Goal: Task Accomplishment & Management: Use online tool/utility

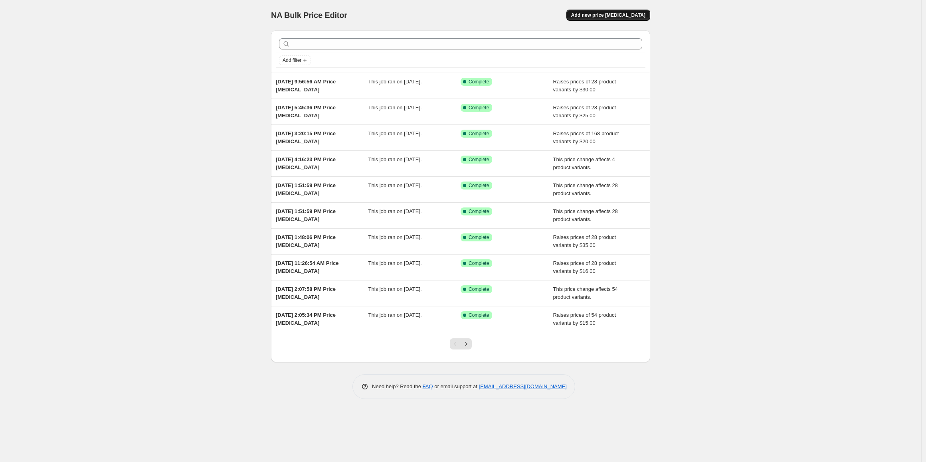
click at [609, 17] on span "Add new price [MEDICAL_DATA]" at bounding box center [608, 15] width 74 height 6
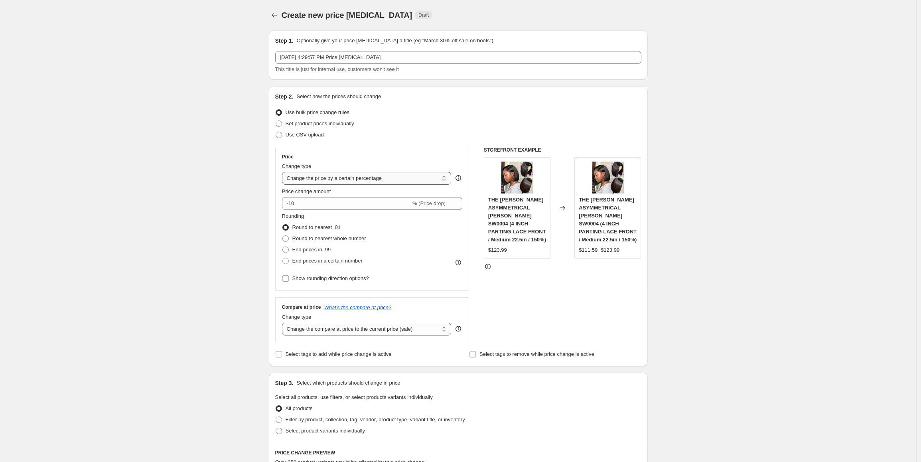
click at [364, 180] on select "Change the price to a certain amount Change the price by a certain amount Chang…" at bounding box center [367, 178] width 170 height 13
select select "by"
click at [284, 172] on select "Change the price to a certain amount Change the price by a certain amount Chang…" at bounding box center [367, 178] width 170 height 13
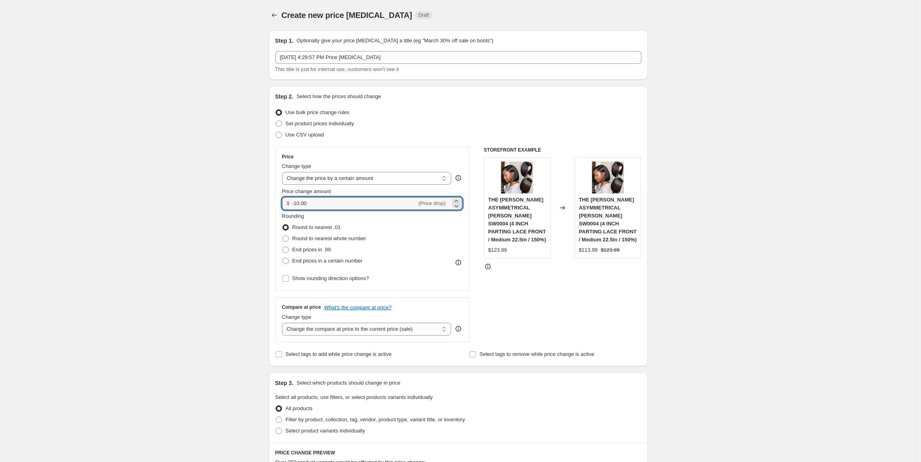
drag, startPoint x: 324, startPoint y: 208, endPoint x: 286, endPoint y: 207, distance: 37.9
click at [286, 207] on div "$ -10.00 (Price drop)" at bounding box center [372, 203] width 181 height 13
type input "12.00"
click at [320, 249] on span "End prices in .99" at bounding box center [311, 250] width 39 height 6
click at [283, 247] on input "End prices in .99" at bounding box center [282, 247] width 0 height 0
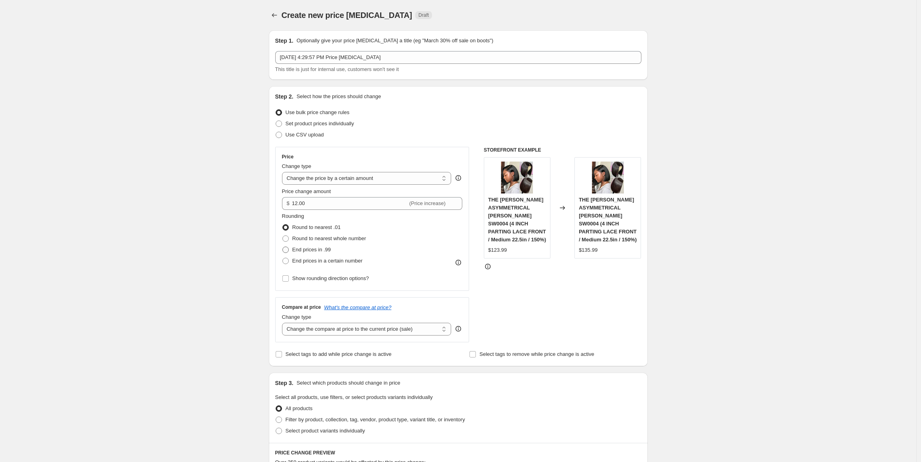
radio input "true"
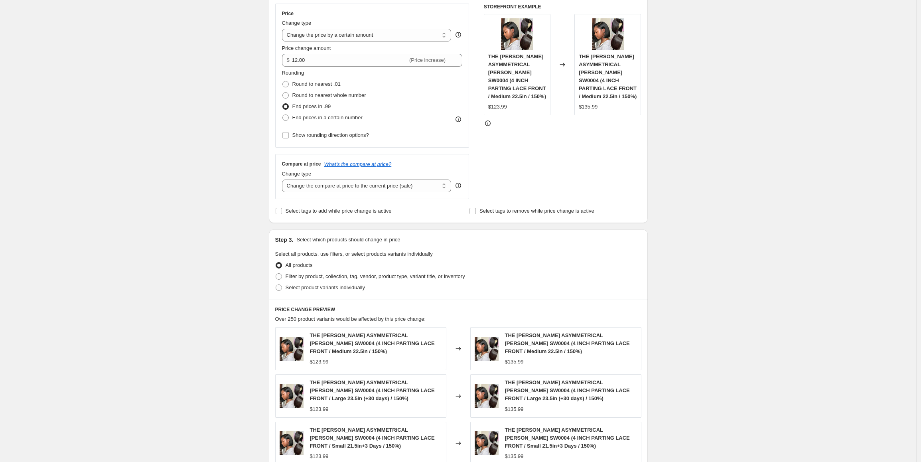
scroll to position [160, 0]
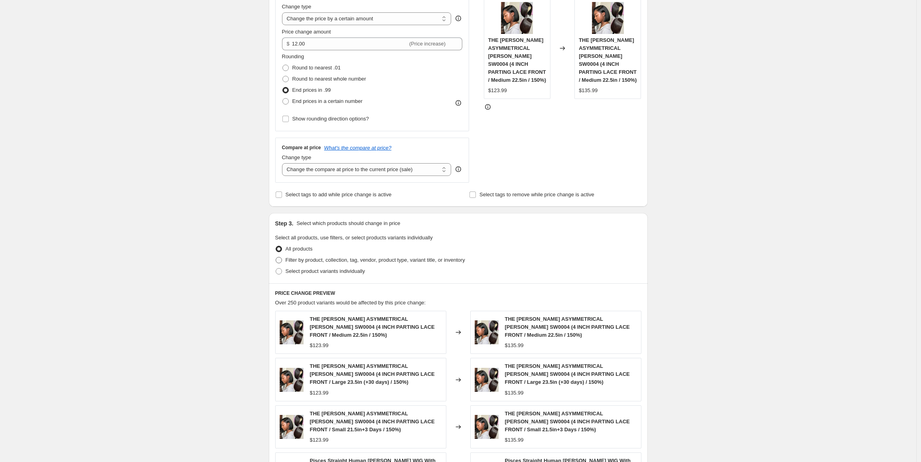
click at [345, 258] on span "Filter by product, collection, tag, vendor, product type, variant title, or inv…" at bounding box center [376, 260] width 180 height 6
click at [276, 257] on input "Filter by product, collection, tag, vendor, product type, variant title, or inv…" at bounding box center [276, 257] width 0 height 0
radio input "true"
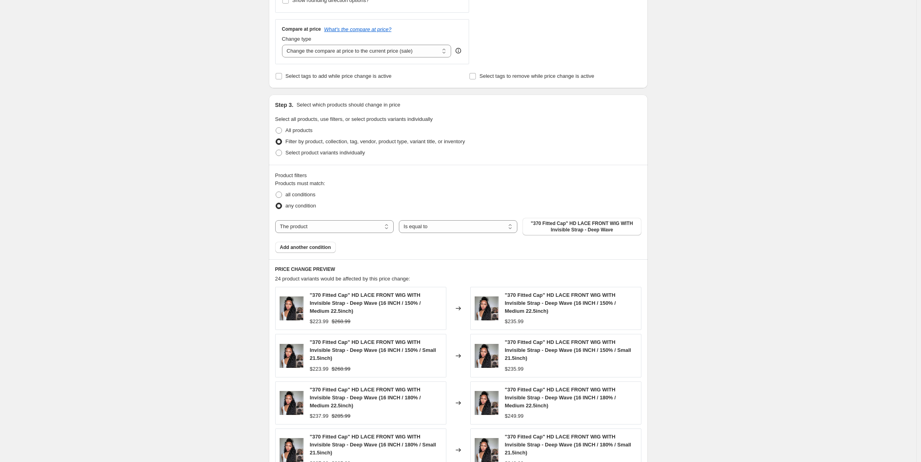
scroll to position [279, 0]
click at [549, 228] on span ""370 Fitted Cap" HD LACE FRONT WIG WITH Invisible Strap - Deep Wave" at bounding box center [581, 225] width 109 height 13
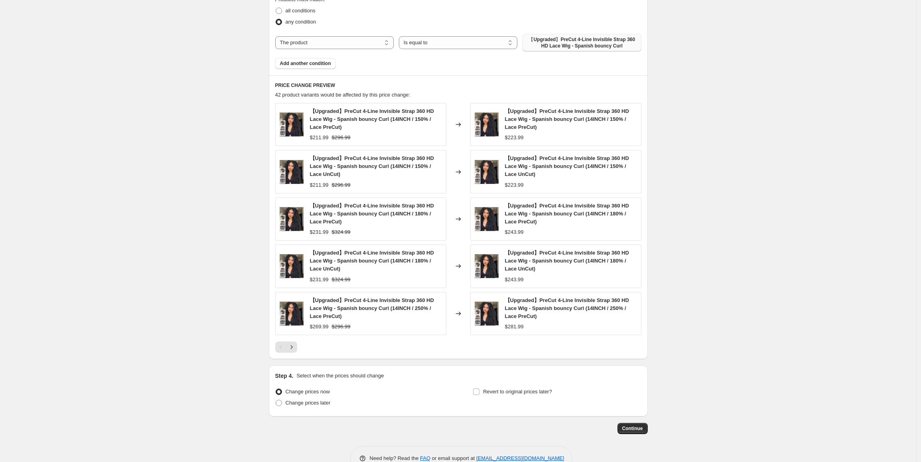
scroll to position [483, 0]
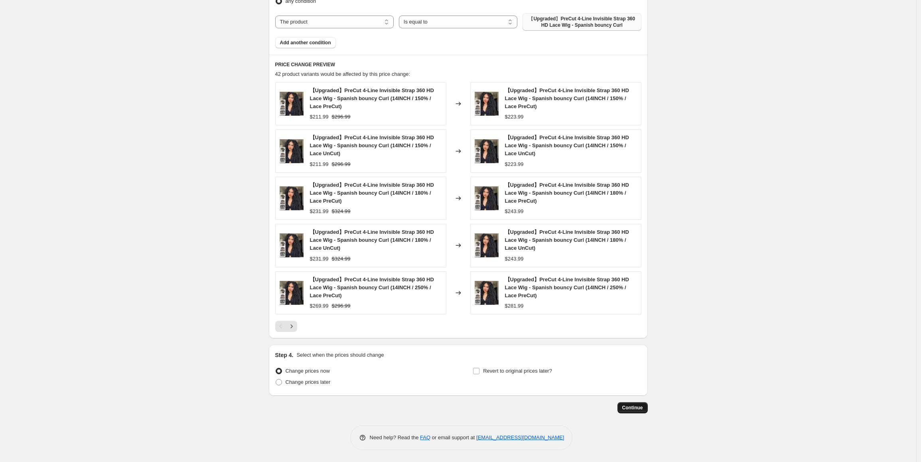
click at [637, 409] on span "Continue" at bounding box center [632, 408] width 21 height 6
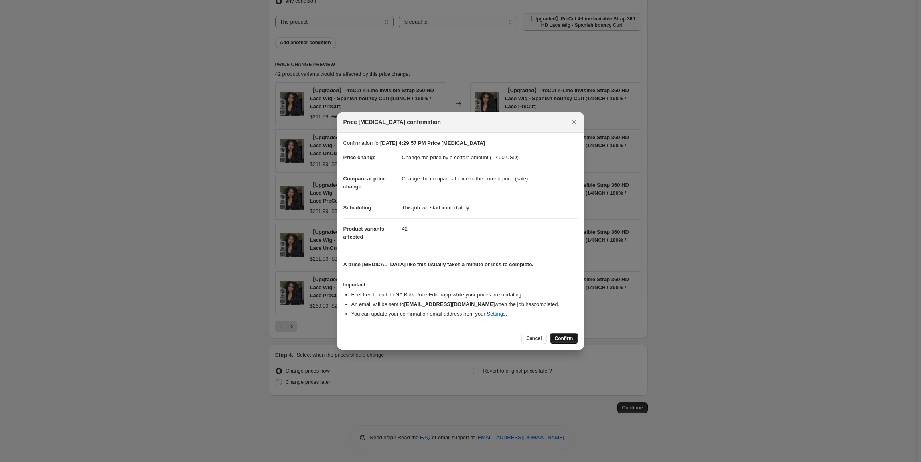
click at [566, 341] on span "Confirm" at bounding box center [564, 338] width 18 height 6
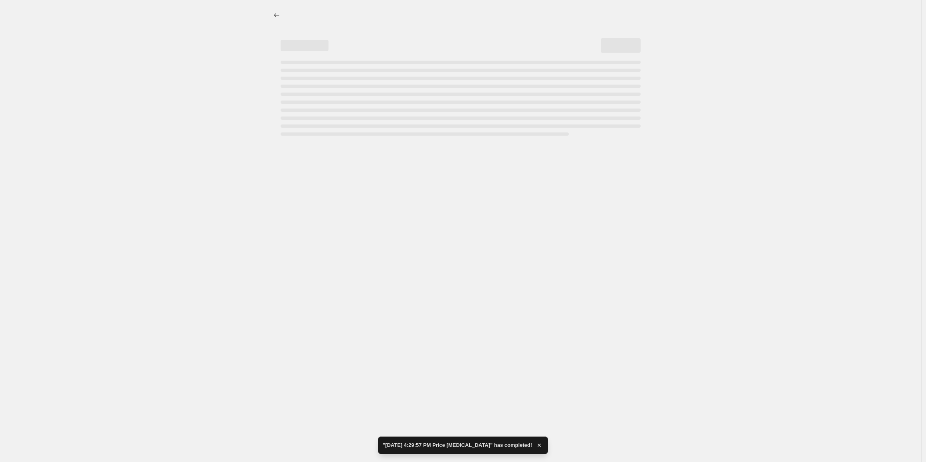
select select "by"
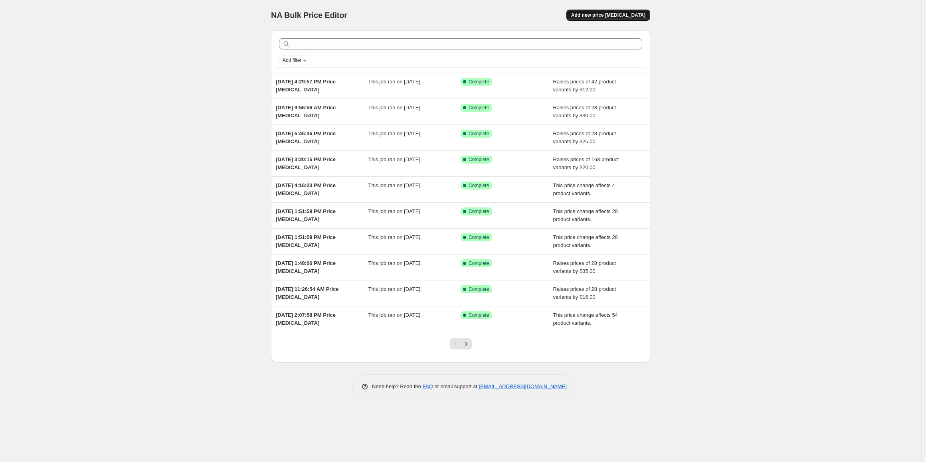
click at [616, 18] on span "Add new price [MEDICAL_DATA]" at bounding box center [608, 15] width 74 height 6
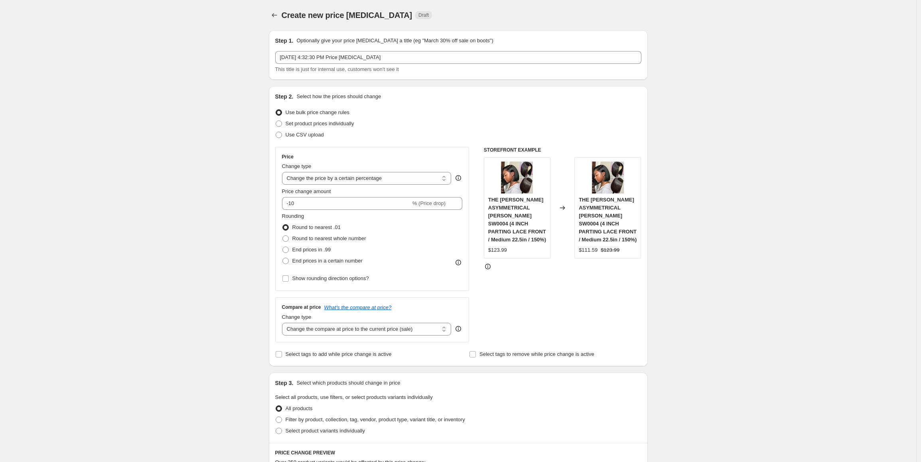
click at [377, 185] on div "Price Change type Change the price to a certain amount Change the price by a ce…" at bounding box center [372, 219] width 181 height 130
click at [380, 181] on select "Change the price to a certain amount Change the price by a certain amount Chang…" at bounding box center [367, 178] width 170 height 13
select select "no_change"
click at [284, 172] on select "Change the price to a certain amount Change the price by a certain amount Chang…" at bounding box center [367, 178] width 170 height 13
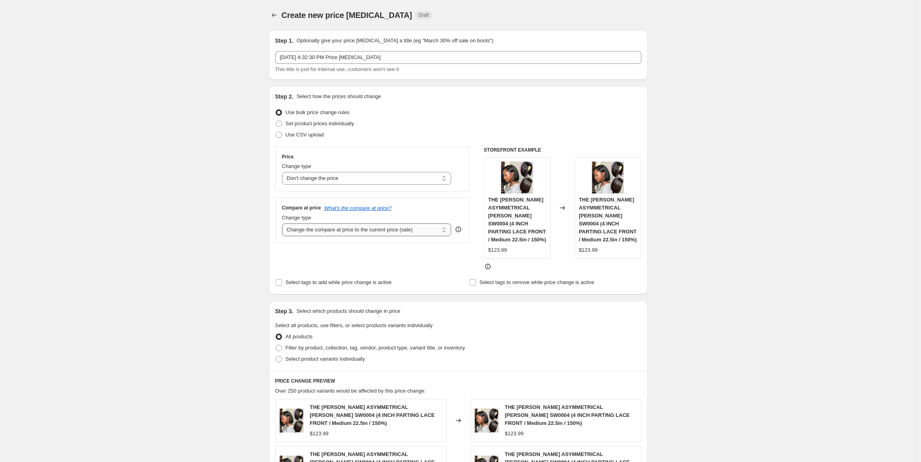
click at [348, 234] on select "Change the compare at price to the current price (sale) Change the compare at p…" at bounding box center [367, 229] width 170 height 13
select select "pp"
click at [284, 223] on select "Change the compare at price to the current price (sale) Change the compare at p…" at bounding box center [367, 229] width 170 height 13
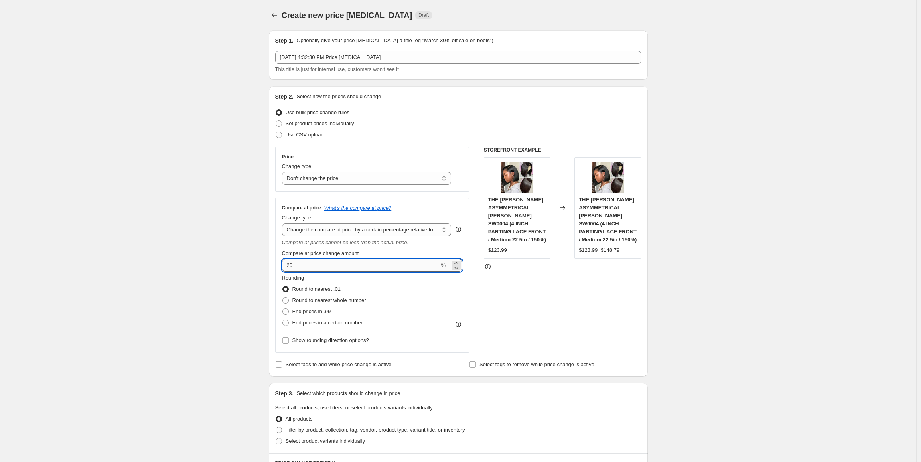
drag, startPoint x: 300, startPoint y: 269, endPoint x: 286, endPoint y: 269, distance: 14.0
click at [286, 269] on input "20" at bounding box center [361, 265] width 158 height 13
type input "50"
click at [313, 311] on span "End prices in .99" at bounding box center [311, 311] width 39 height 6
click at [283, 309] on input "End prices in .99" at bounding box center [282, 308] width 0 height 0
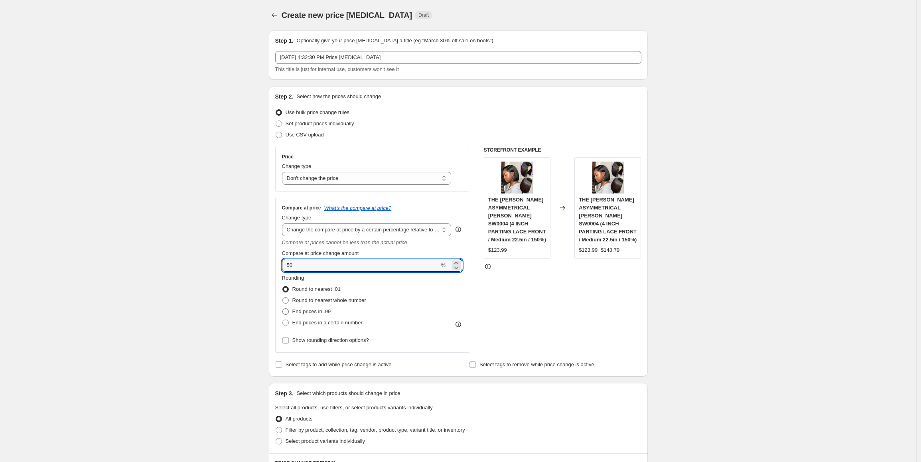
radio input "true"
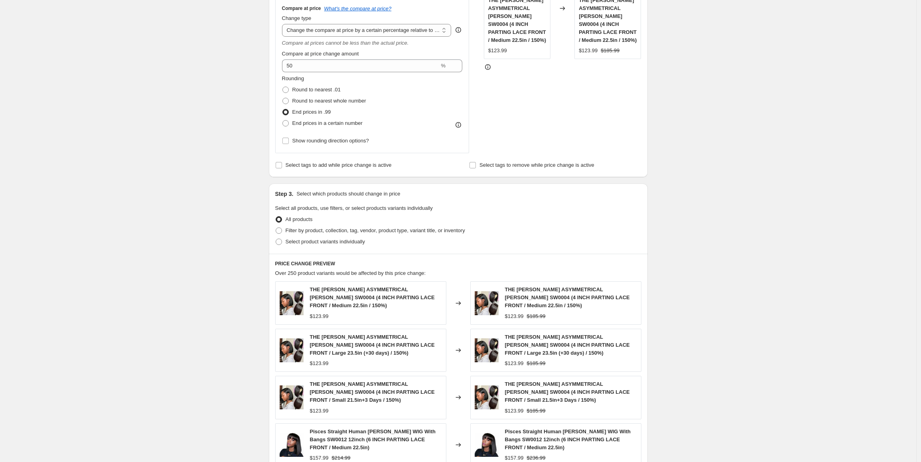
scroll to position [160, 0]
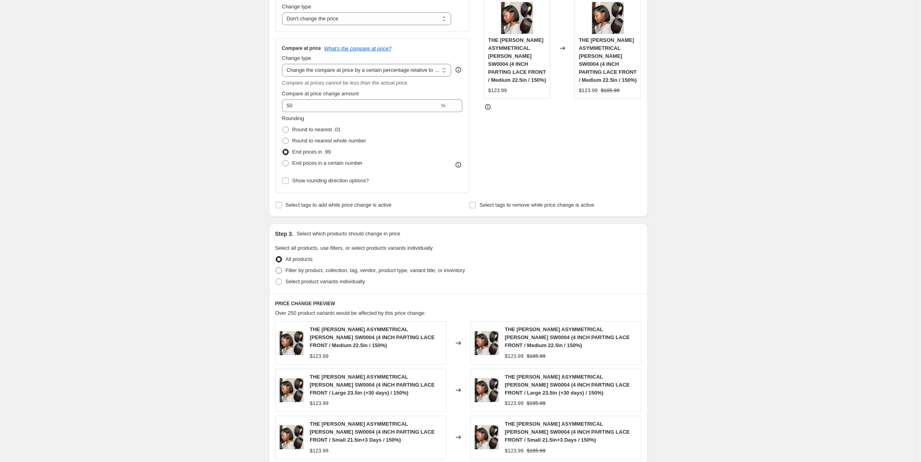
click at [465, 269] on span "Filter by product, collection, tag, vendor, product type, variant title, or inv…" at bounding box center [376, 270] width 180 height 6
click at [276, 268] on input "Filter by product, collection, tag, vendor, product type, variant title, or inv…" at bounding box center [276, 267] width 0 height 0
radio input "true"
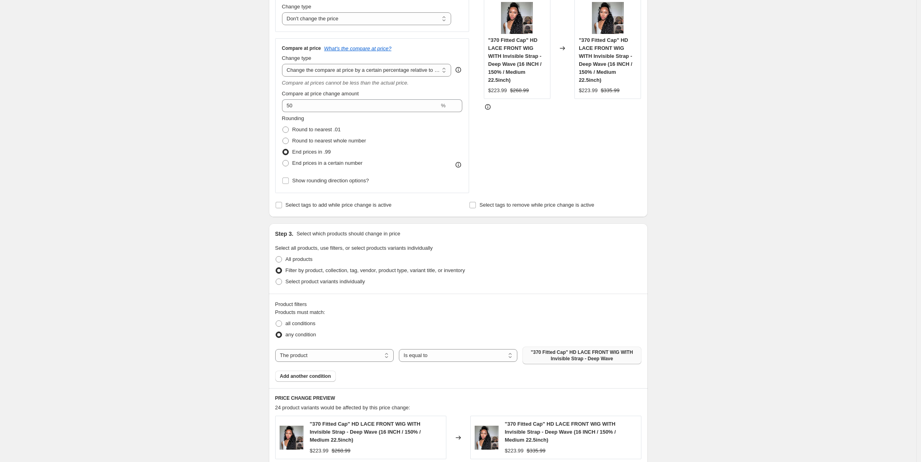
click at [577, 355] on span ""370 Fitted Cap" HD LACE FRONT WIG WITH Invisible Strap - Deep Wave" at bounding box center [581, 355] width 109 height 13
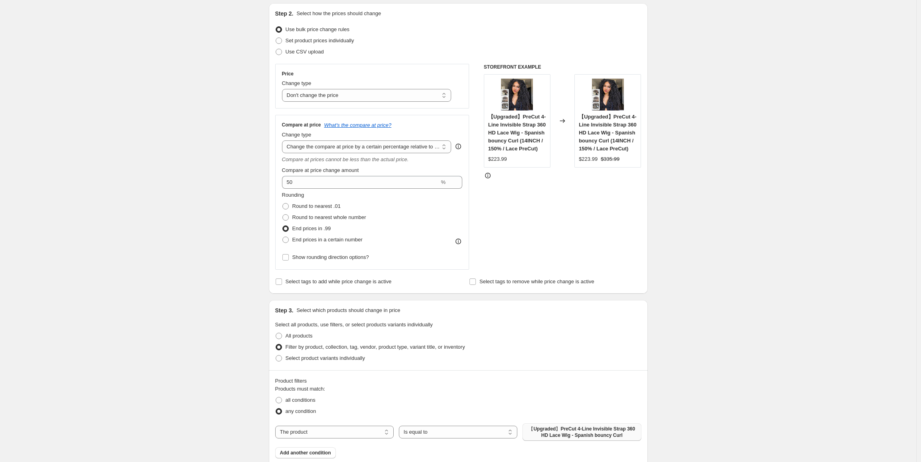
scroll to position [80, 0]
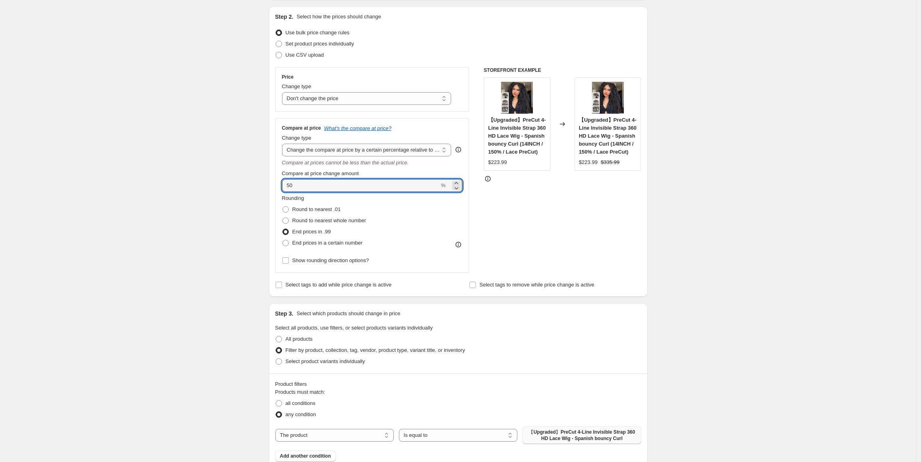
drag, startPoint x: 298, startPoint y: 185, endPoint x: 278, endPoint y: 184, distance: 20.4
click at [278, 184] on div "Compare at price What's the compare at price? Change type Change the compare at…" at bounding box center [372, 195] width 194 height 155
type input "40"
click at [214, 224] on div "Create new price [MEDICAL_DATA]. This page is ready Create new price [MEDICAL_D…" at bounding box center [458, 397] width 916 height 955
click at [732, 227] on div "Create new price [MEDICAL_DATA]. This page is ready Create new price [MEDICAL_D…" at bounding box center [458, 397] width 916 height 955
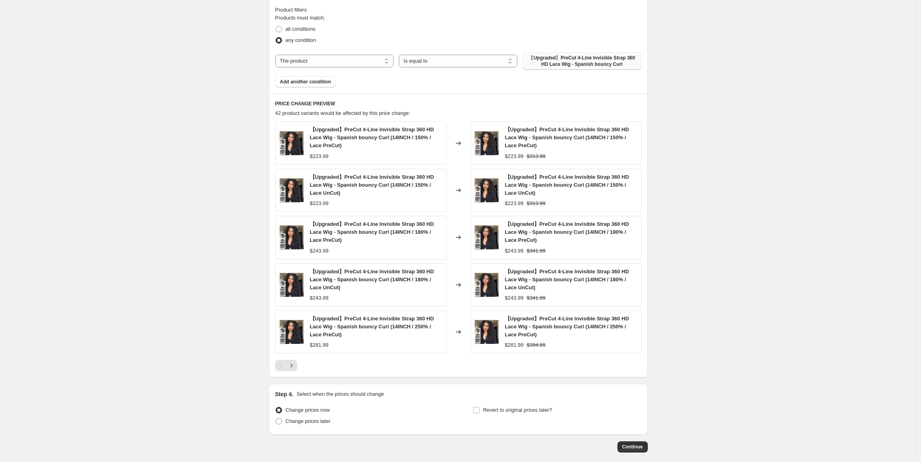
scroll to position [493, 0]
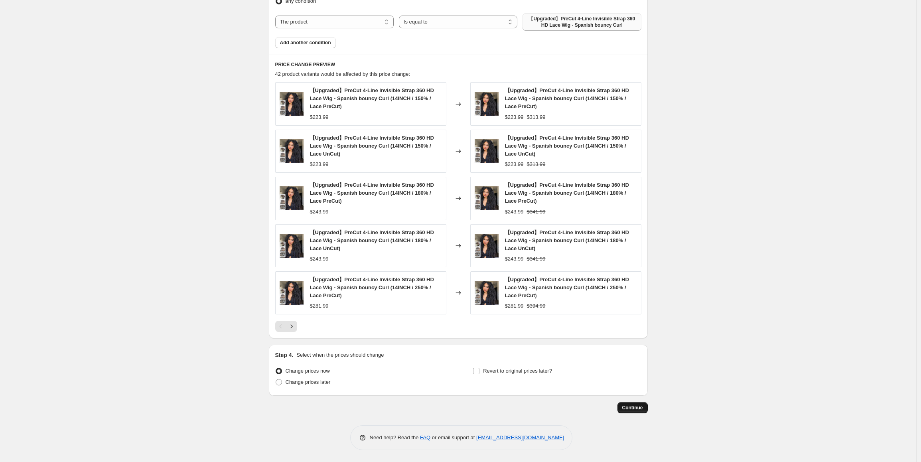
click at [635, 409] on span "Continue" at bounding box center [632, 408] width 21 height 6
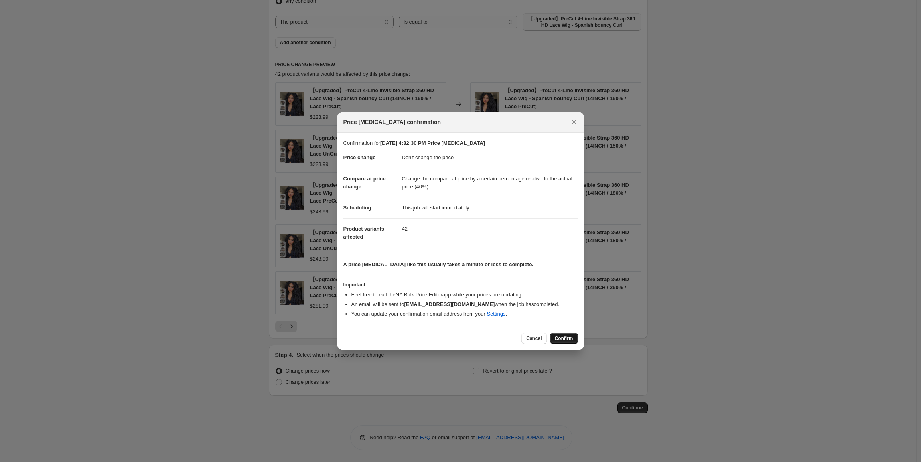
click at [565, 342] on button "Confirm" at bounding box center [564, 338] width 28 height 11
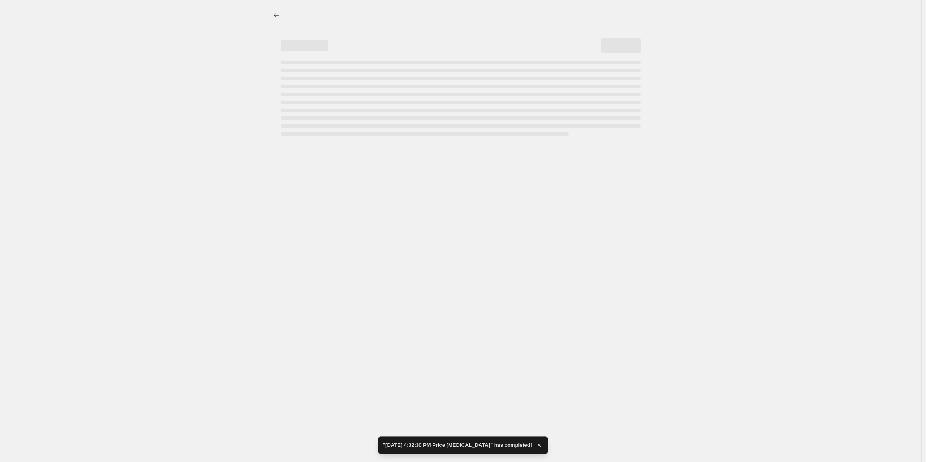
select select "no_change"
select select "pp"
